Goal: Task Accomplishment & Management: Manage account settings

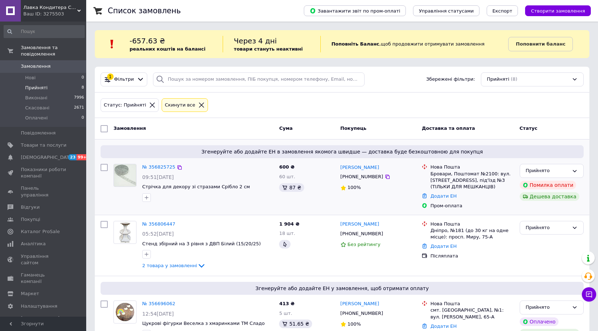
scroll to position [72, 0]
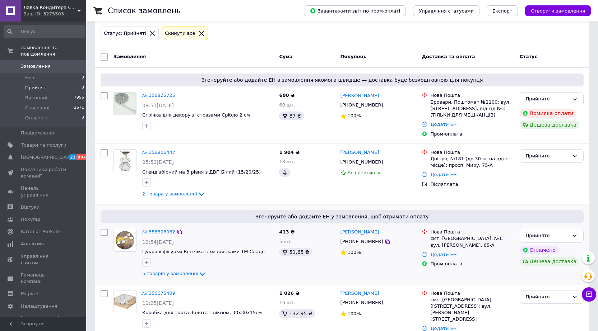
click at [149, 233] on link "№ 356696062" at bounding box center [158, 231] width 33 height 5
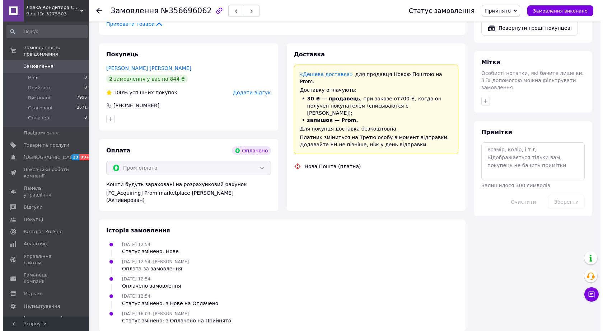
scroll to position [323, 0]
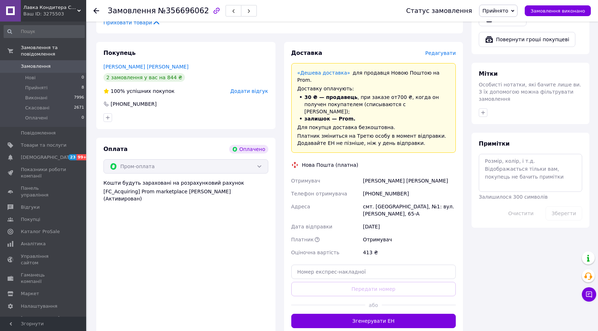
click at [450, 52] on span "Редагувати" at bounding box center [440, 53] width 31 height 6
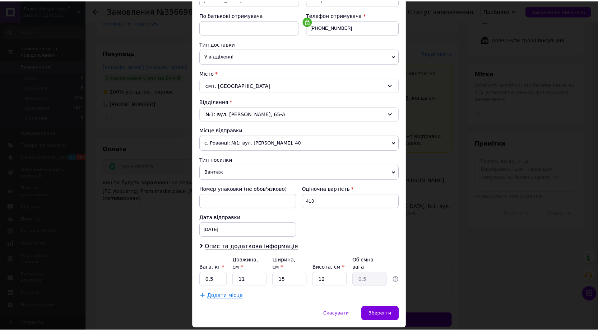
scroll to position [145, 0]
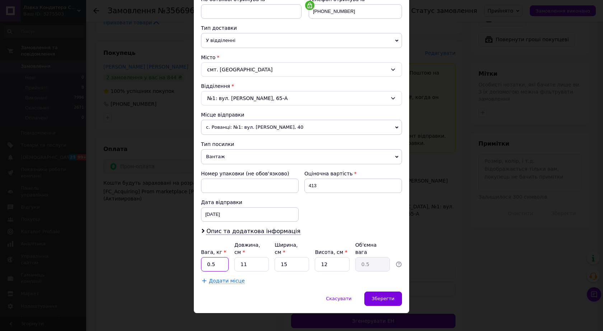
click at [217, 257] on input "0.5" at bounding box center [215, 264] width 28 height 14
type input "0.9"
type input "3"
type input "0.14"
type input "36"
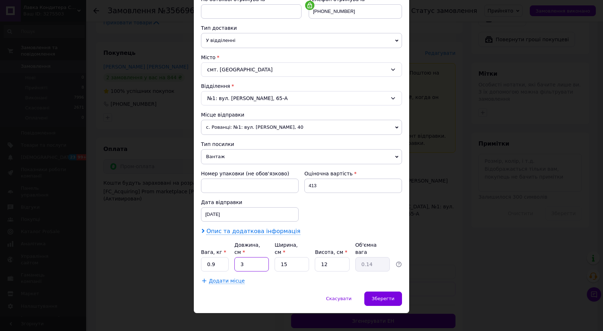
type input "1.62"
type input "36"
type input "2"
type input "0.22"
type input "28"
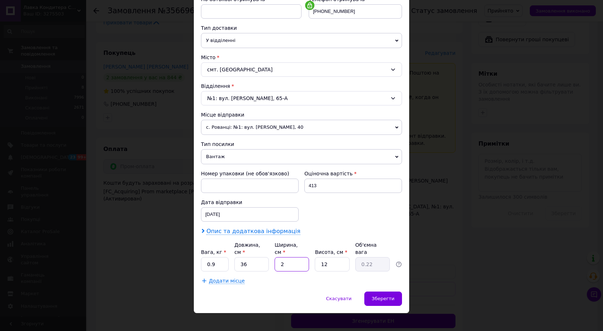
type input "3.02"
type input "28"
type input "7"
type input "1.76"
type input "7"
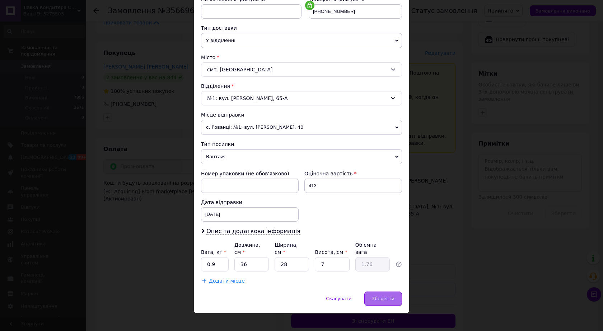
click at [389, 296] on span "Зберегти" at bounding box center [383, 298] width 23 height 5
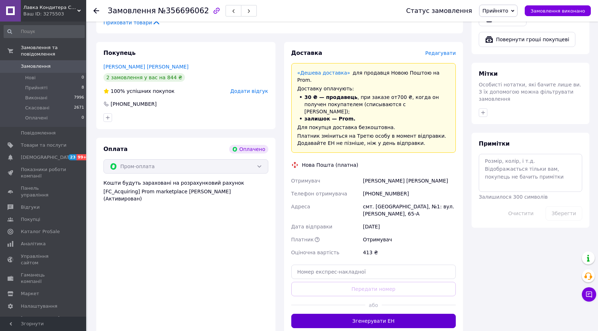
click at [421, 314] on button "Згенерувати ЕН" at bounding box center [373, 321] width 165 height 14
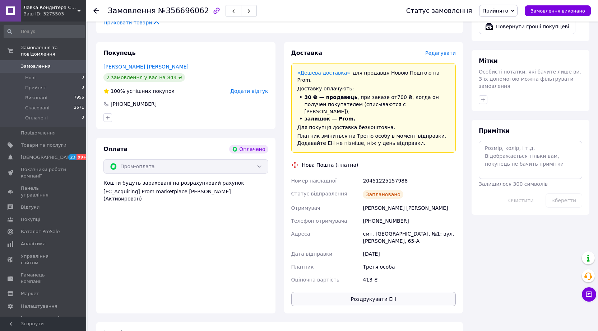
click at [389, 292] on button "Роздрукувати ЕН" at bounding box center [373, 299] width 165 height 14
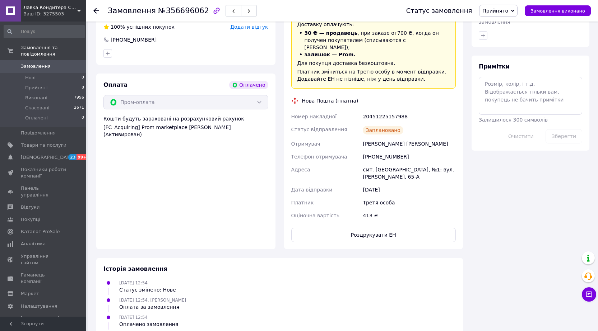
scroll to position [395, 0]
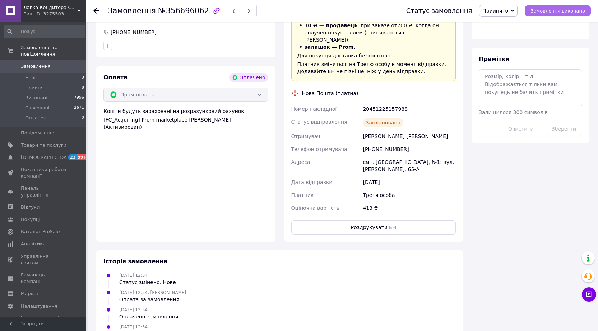
click at [559, 15] on button "Замовлення виконано" at bounding box center [557, 10] width 66 height 11
click at [97, 13] on icon at bounding box center [96, 11] width 6 height 6
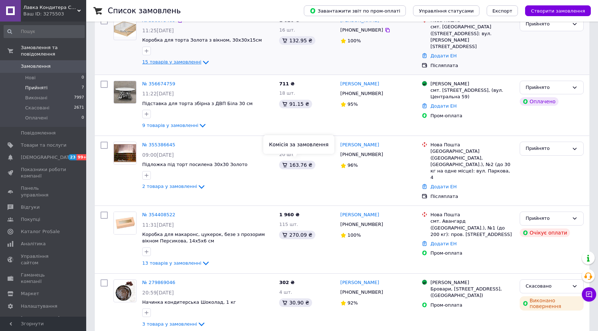
scroll to position [265, 0]
click at [167, 81] on link "№ 356674759" at bounding box center [158, 83] width 33 height 5
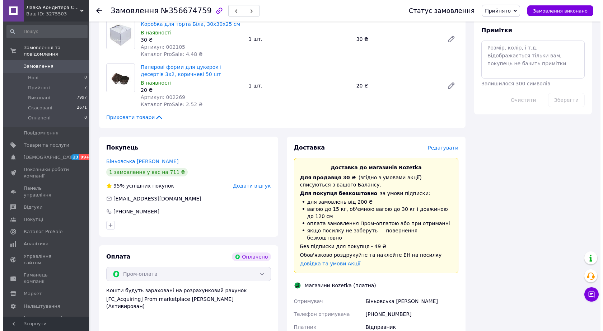
scroll to position [502, 0]
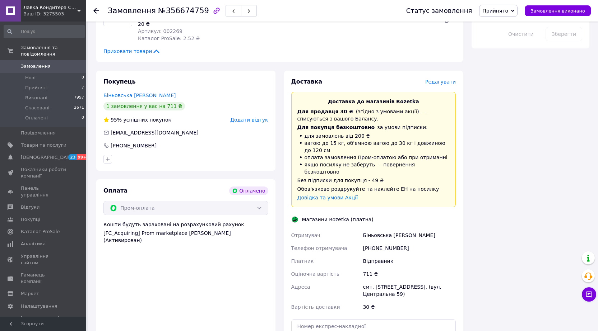
click at [439, 79] on span "Редагувати" at bounding box center [440, 82] width 31 height 6
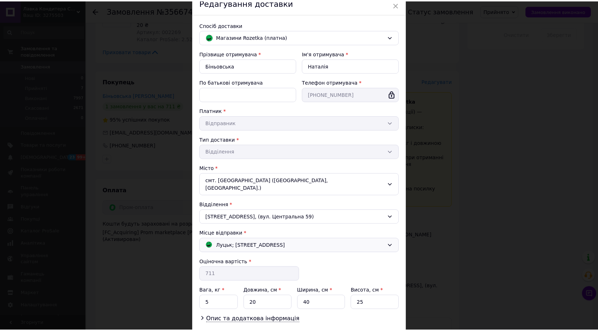
scroll to position [72, 0]
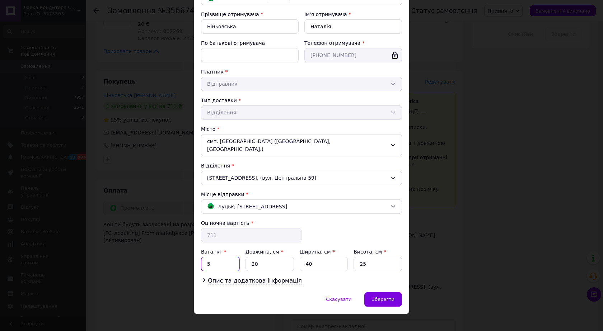
click at [232, 257] on input "5" at bounding box center [220, 264] width 39 height 14
type input "3.3"
type input "58"
type input "46"
type input "11"
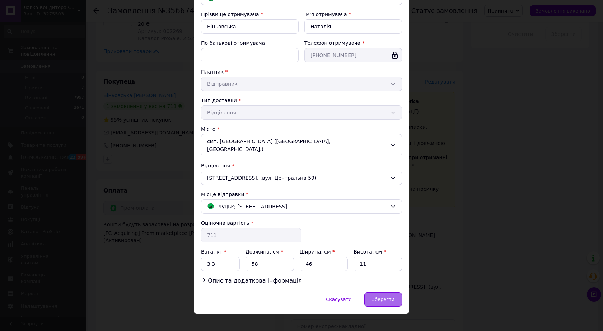
click at [373, 292] on div "Зберегти" at bounding box center [383, 299] width 38 height 14
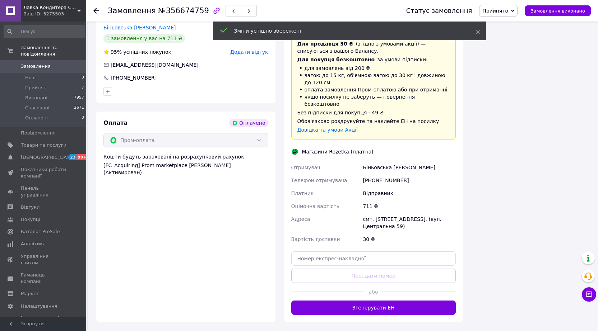
scroll to position [646, 0]
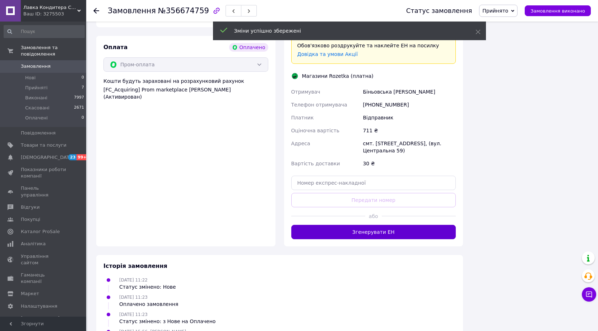
click at [380, 225] on button "Згенерувати ЕН" at bounding box center [373, 232] width 165 height 14
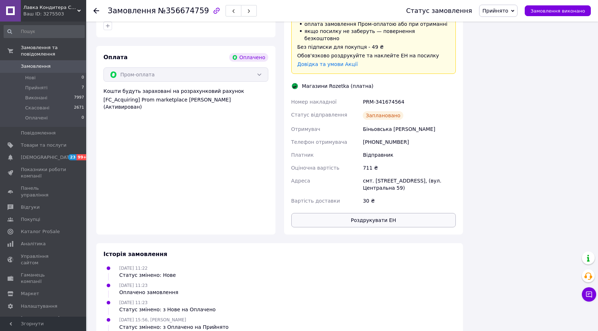
scroll to position [610, 0]
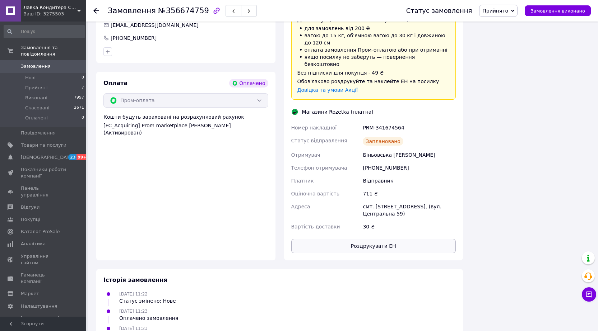
click at [363, 239] on button "Роздрукувати ЕН" at bounding box center [373, 246] width 165 height 14
click at [554, 10] on span "Замовлення виконано" at bounding box center [557, 10] width 55 height 5
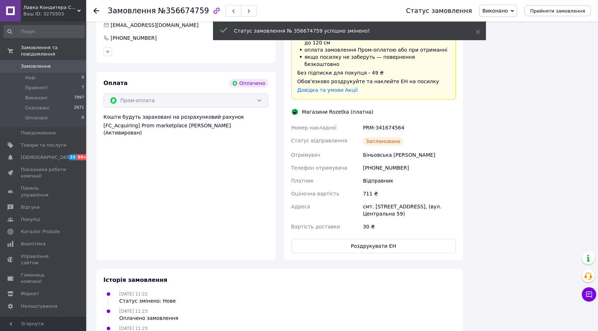
click at [98, 11] on use at bounding box center [96, 11] width 6 height 6
